Goal: Navigation & Orientation: Understand site structure

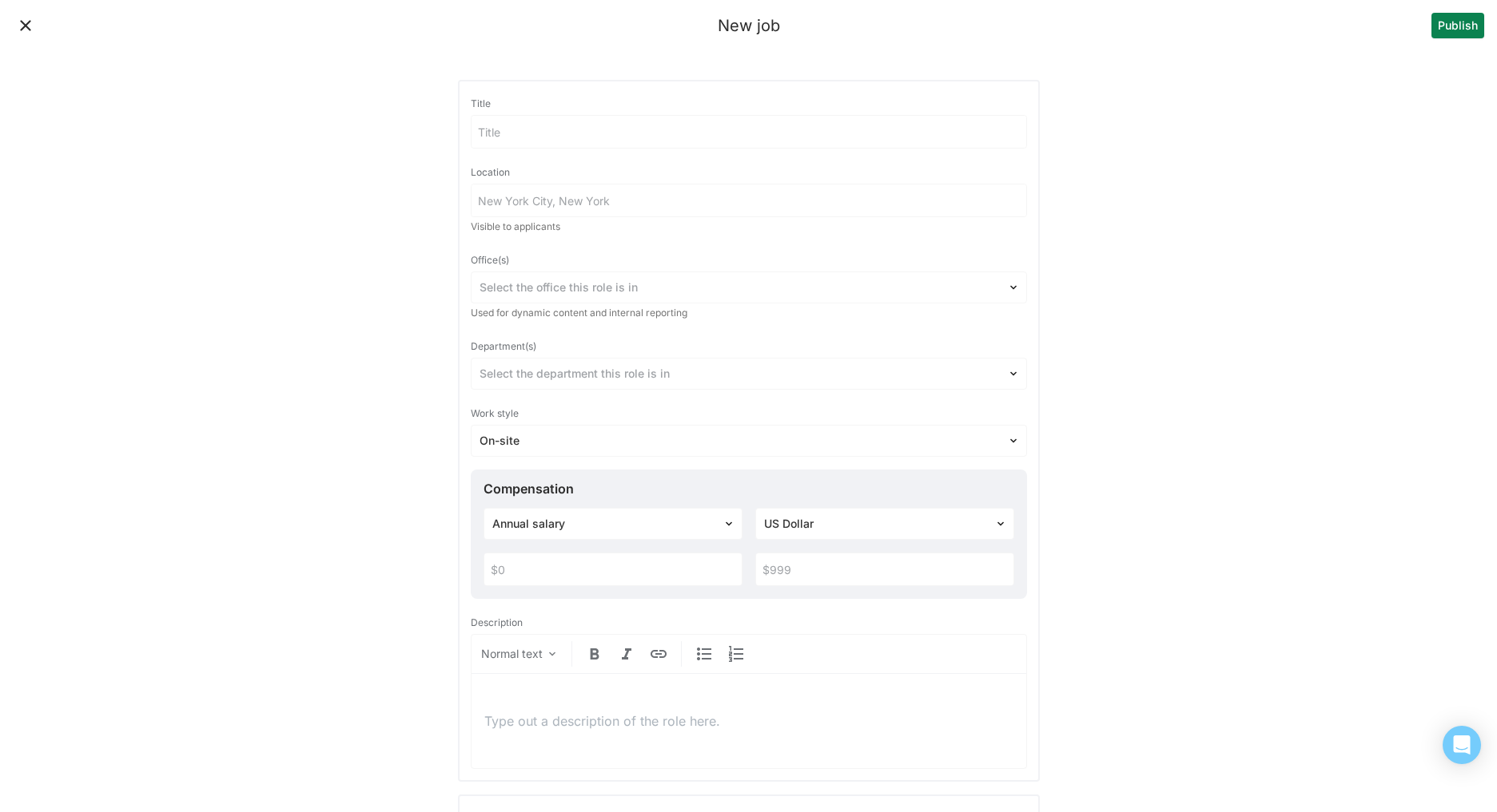
click at [16, 26] on button "Close" at bounding box center [26, 26] width 26 height 26
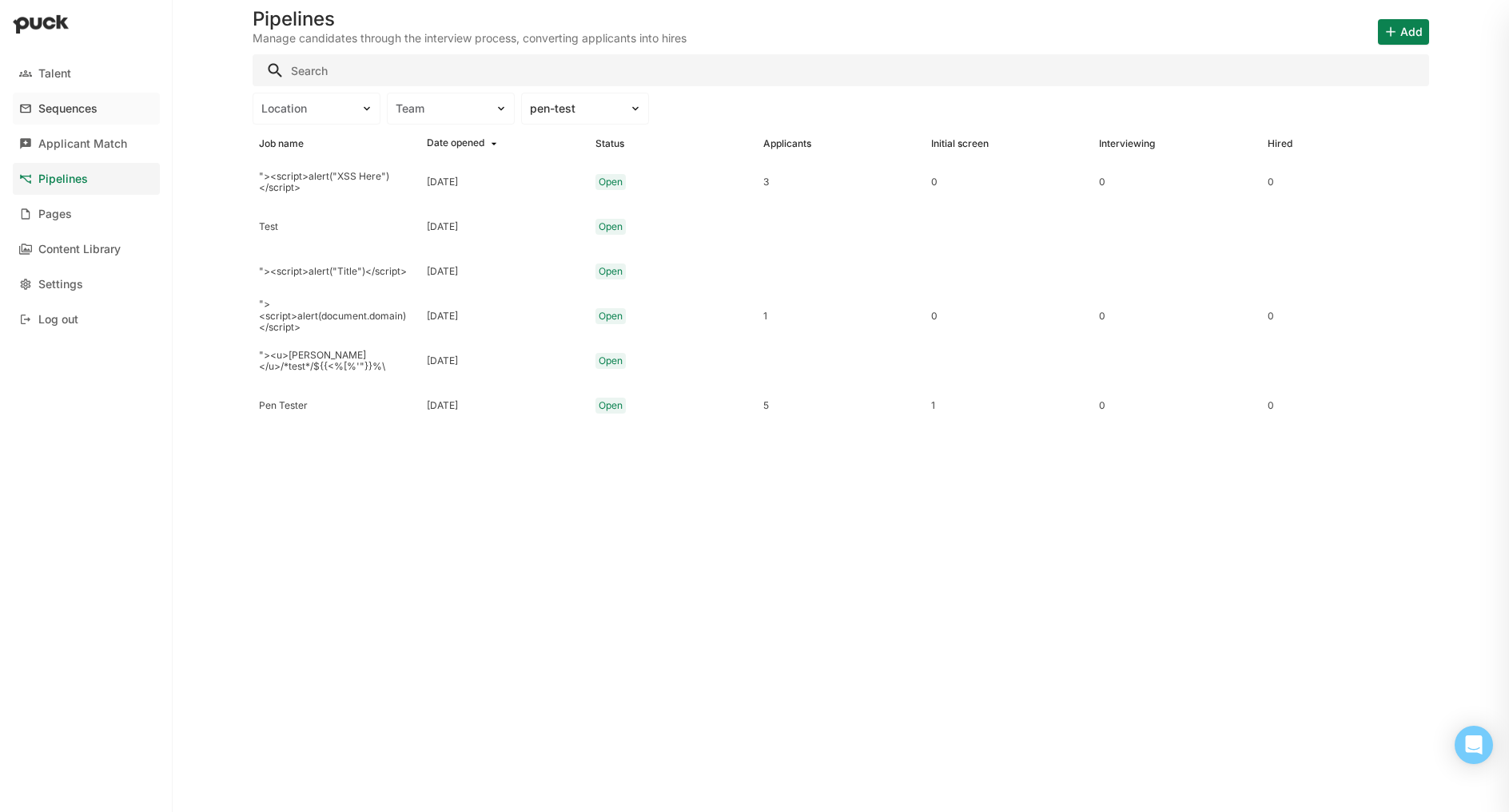
click at [64, 115] on div "Sequences" at bounding box center [68, 109] width 59 height 14
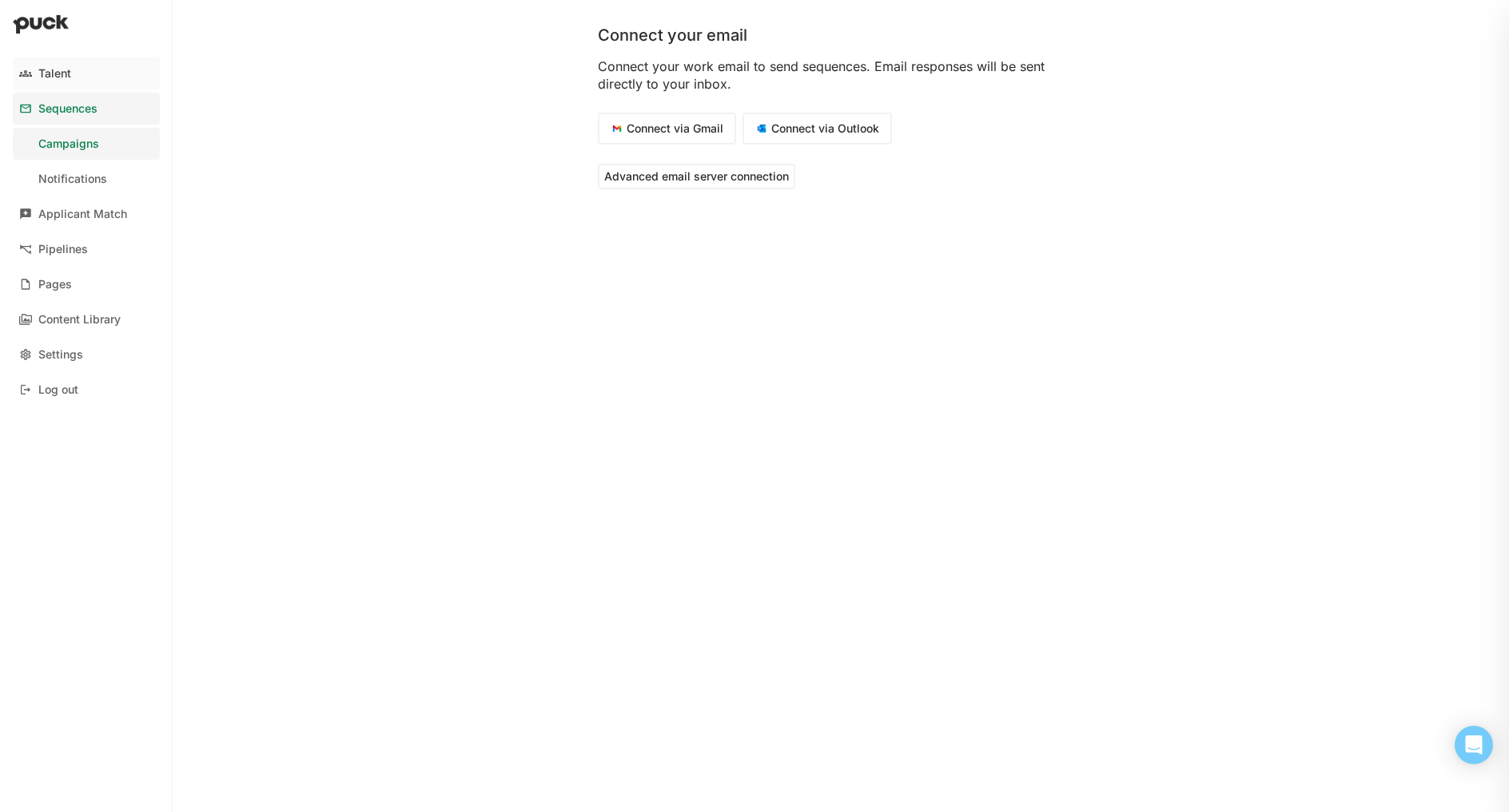
click at [46, 74] on div "Talent" at bounding box center [54, 74] width 33 height 14
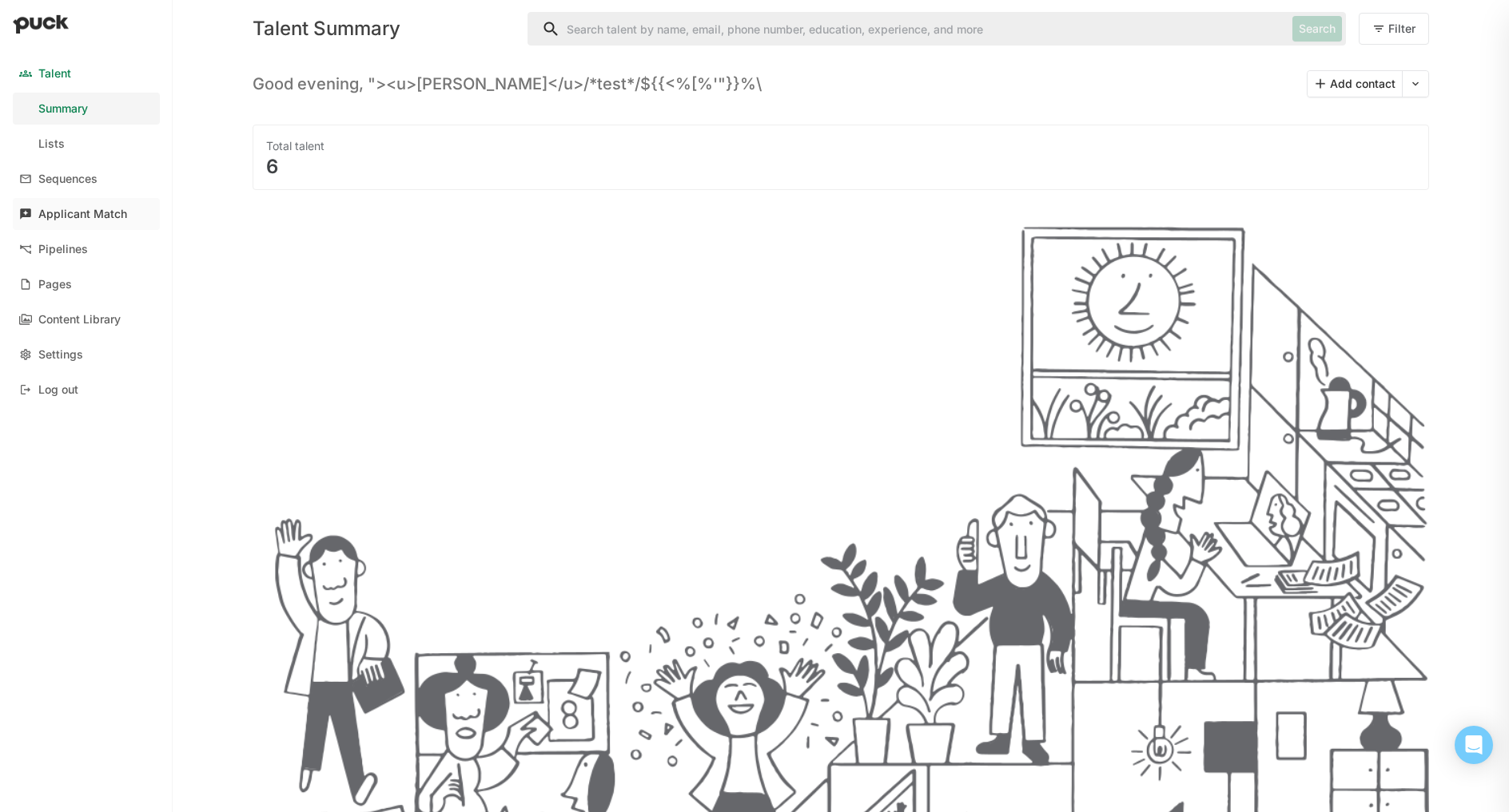
click at [62, 226] on link "Applicant Match" at bounding box center [86, 214] width 147 height 32
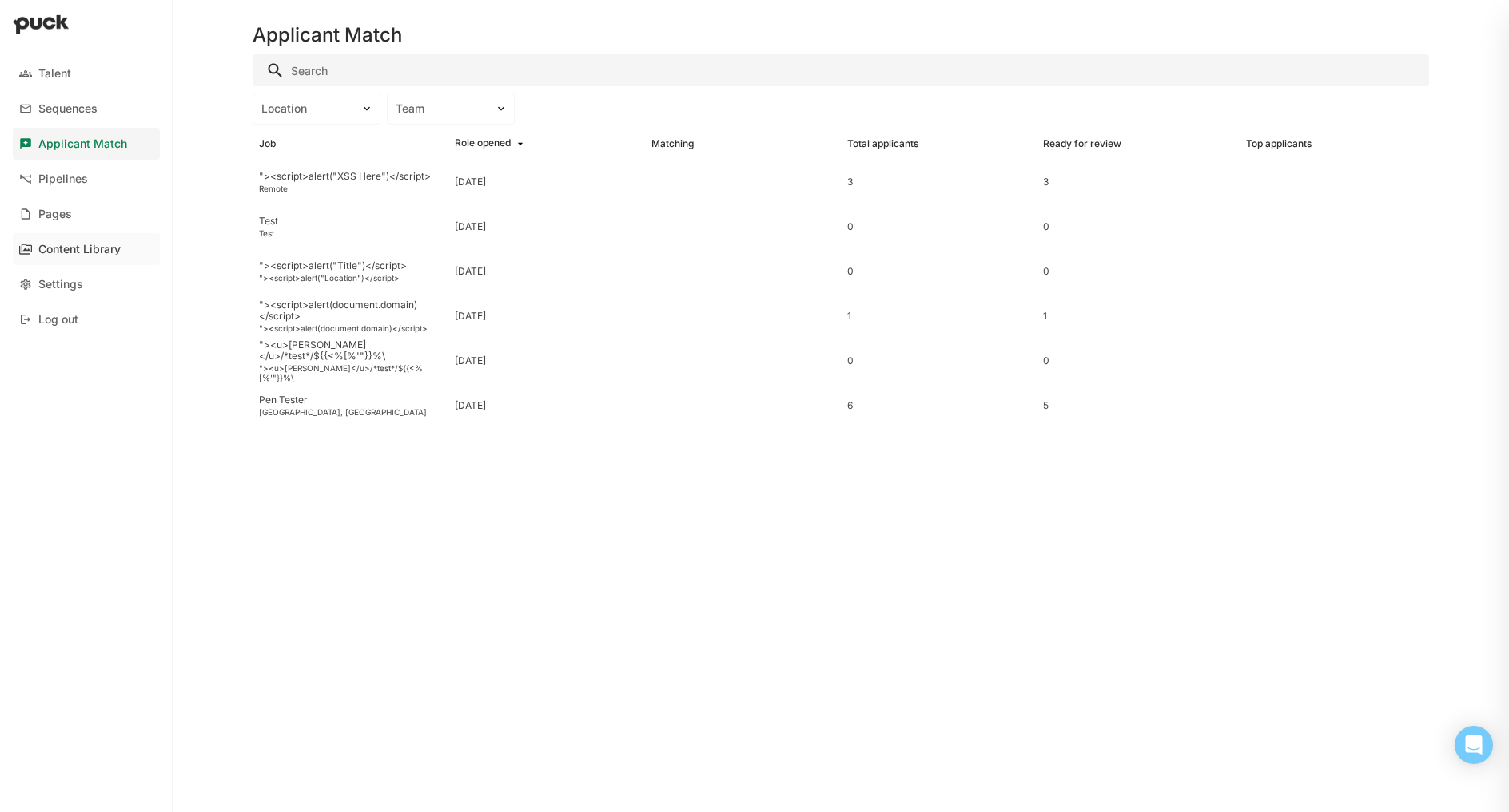
click at [88, 263] on link "Content Library" at bounding box center [86, 249] width 147 height 32
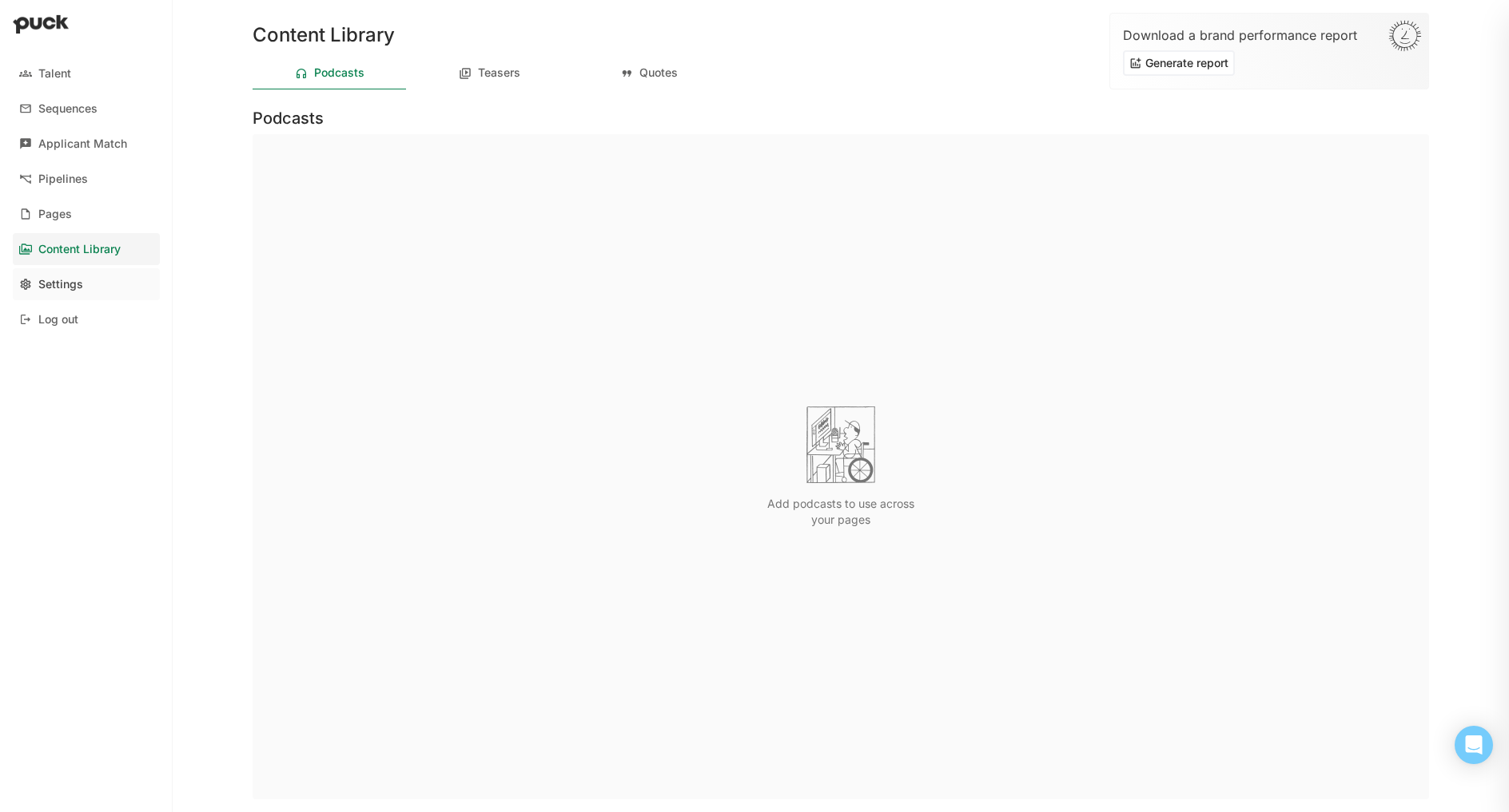
click at [85, 277] on link "Settings" at bounding box center [86, 285] width 147 height 32
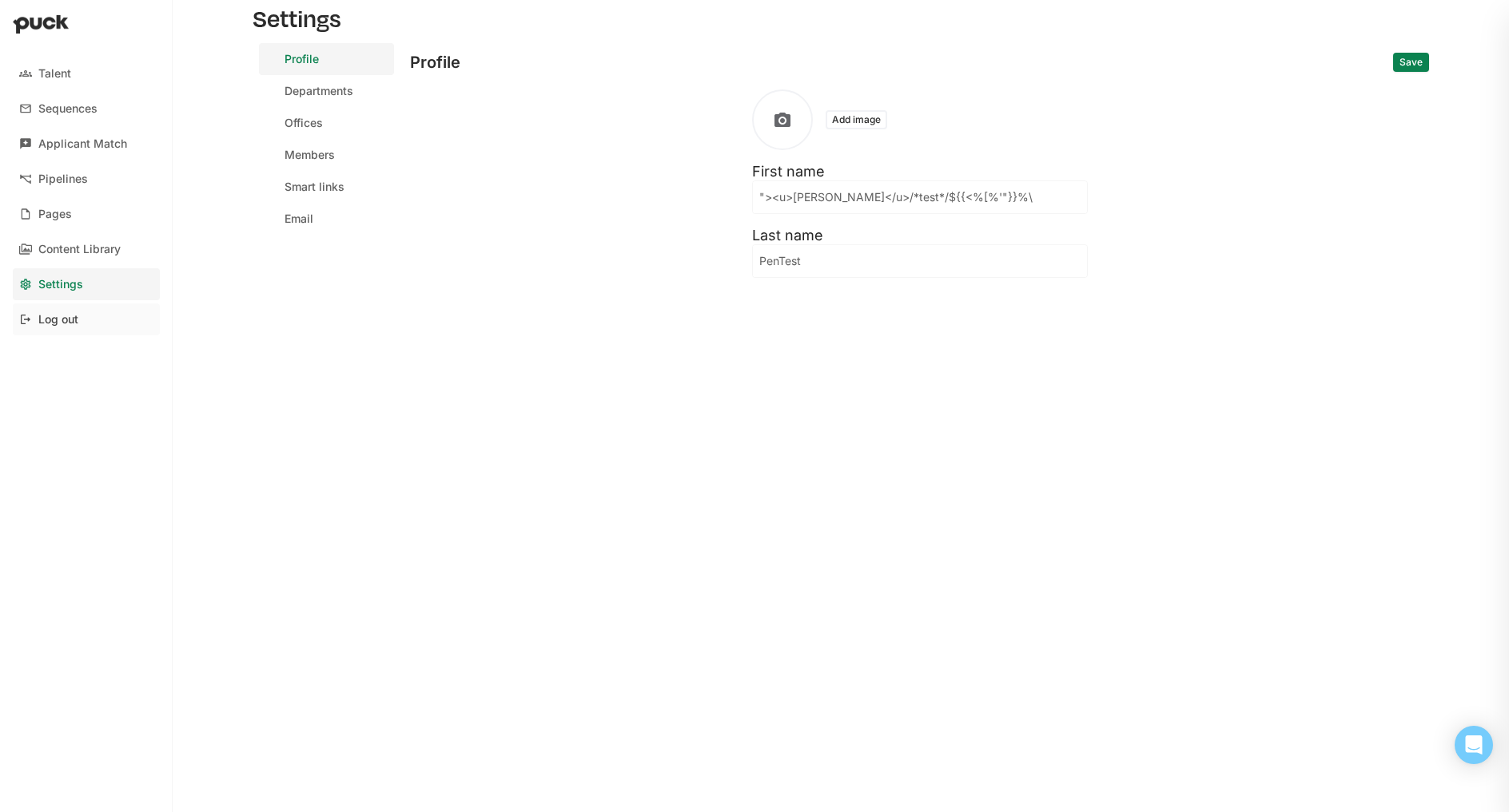
click at [89, 322] on div "Log out" at bounding box center [86, 320] width 147 height 32
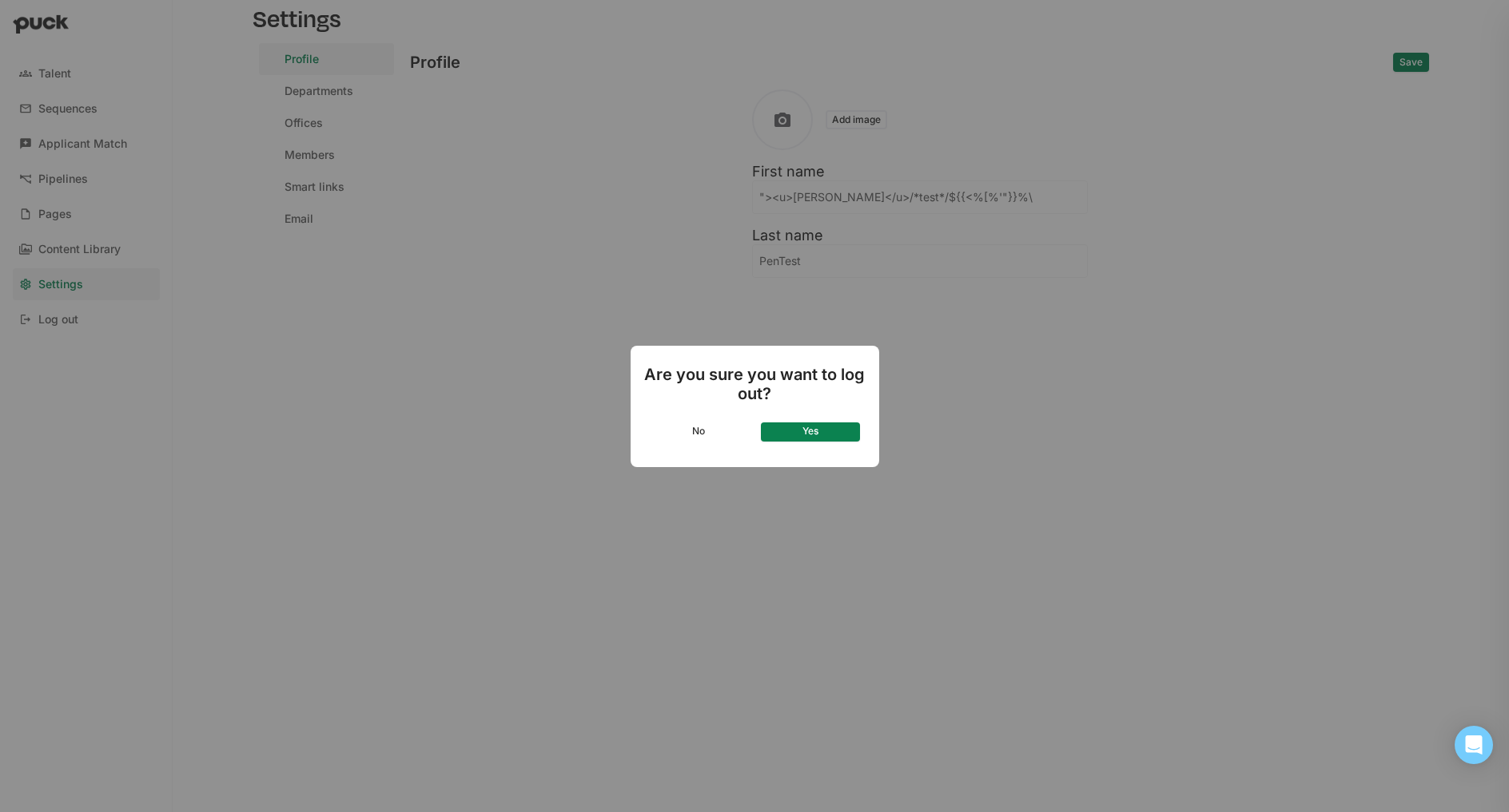
click at [690, 427] on button "No" at bounding box center [700, 432] width 99 height 19
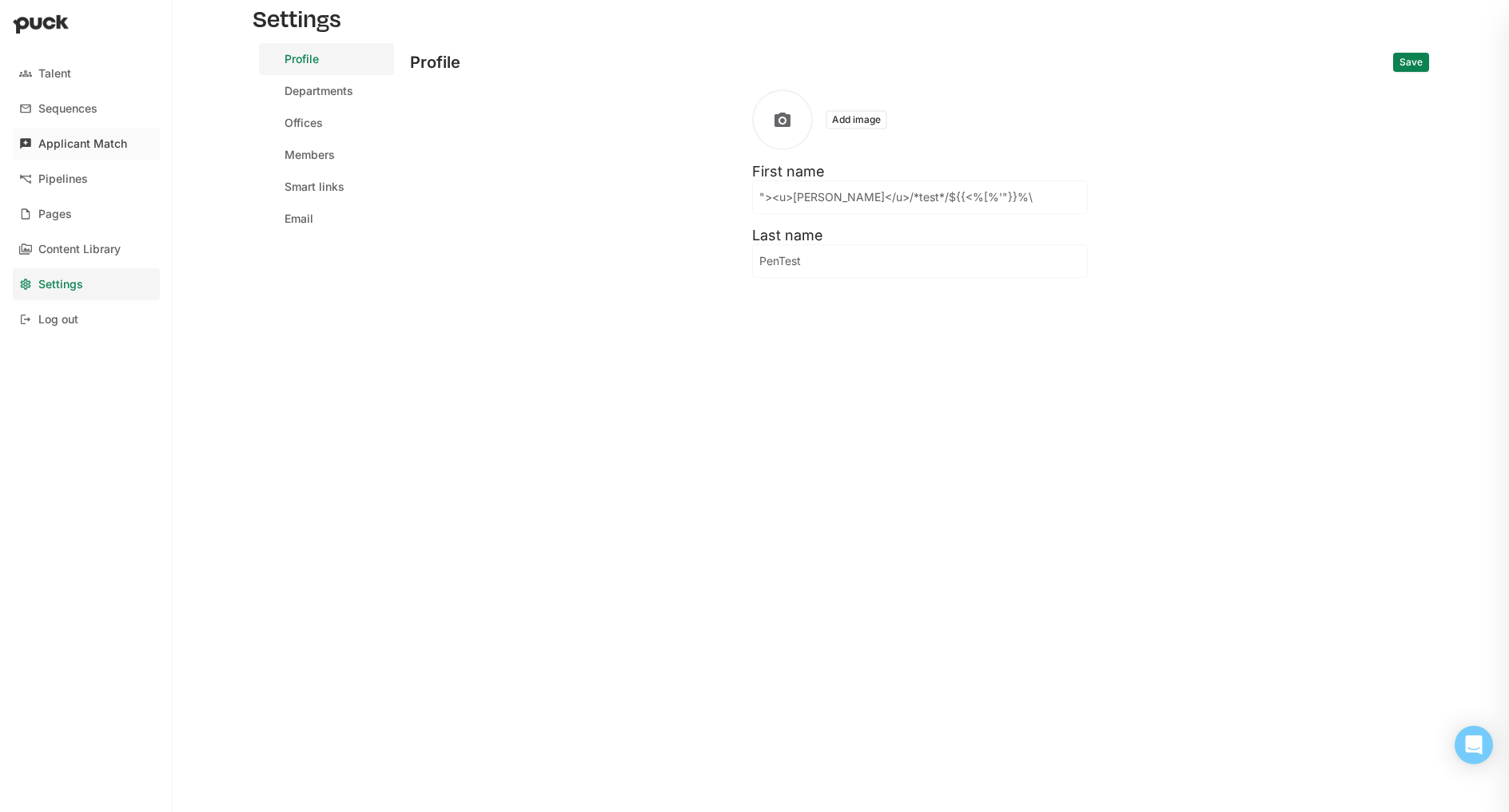
click at [71, 150] on div "Applicant Match" at bounding box center [82, 144] width 89 height 14
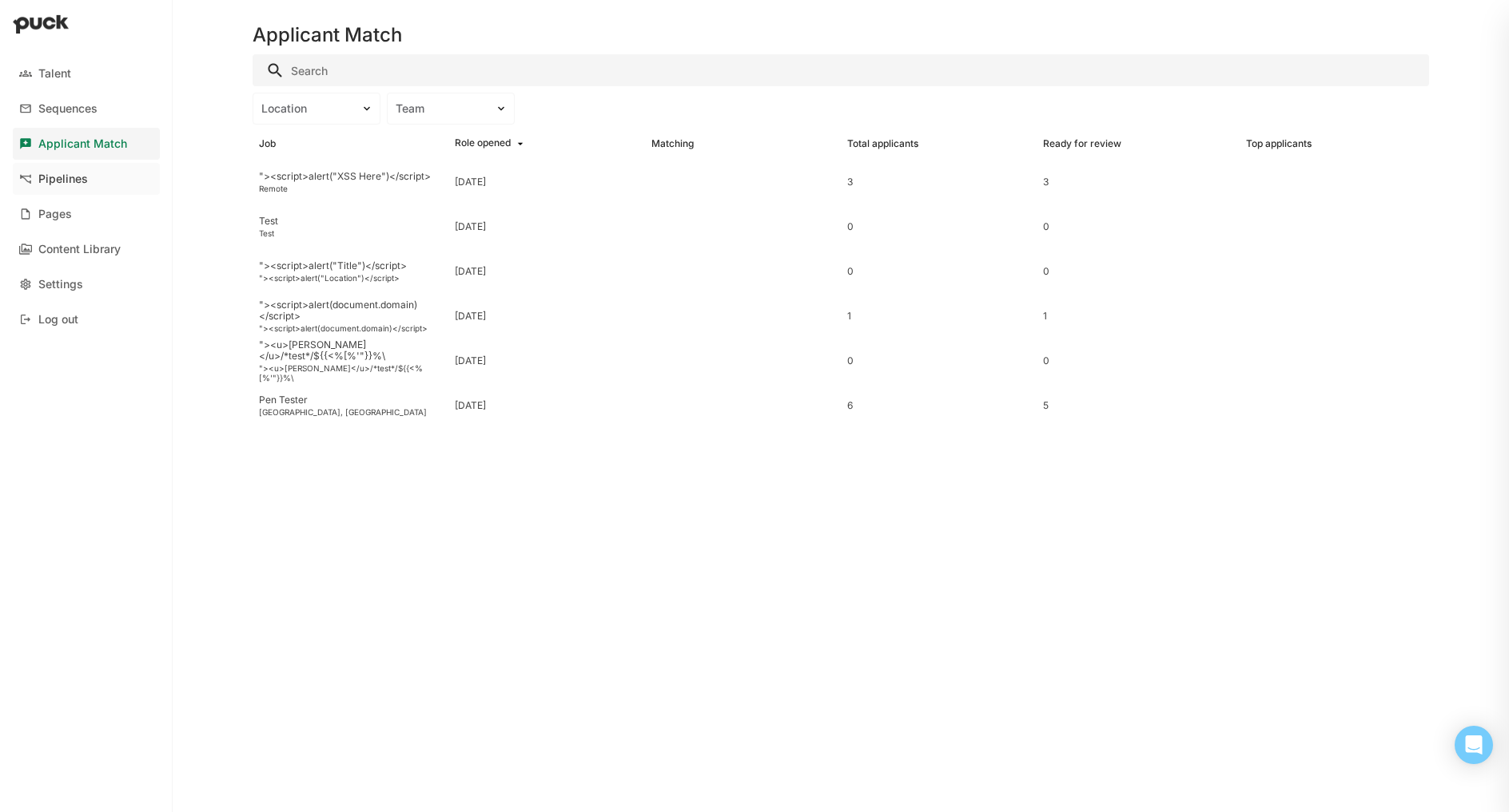
click at [70, 167] on link "Pipelines" at bounding box center [86, 179] width 147 height 32
